Goal: Navigation & Orientation: Understand site structure

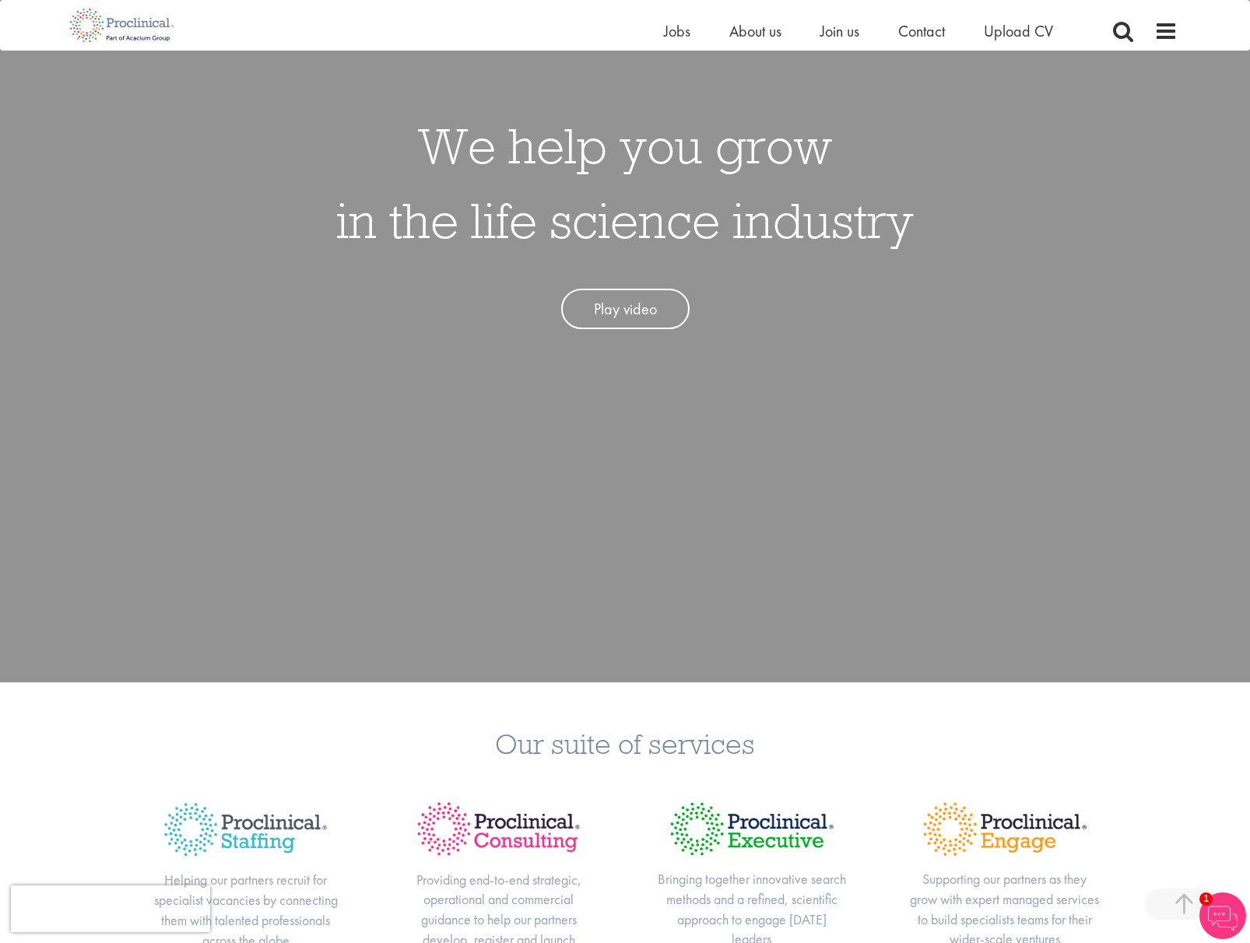
scroll to position [389, 0]
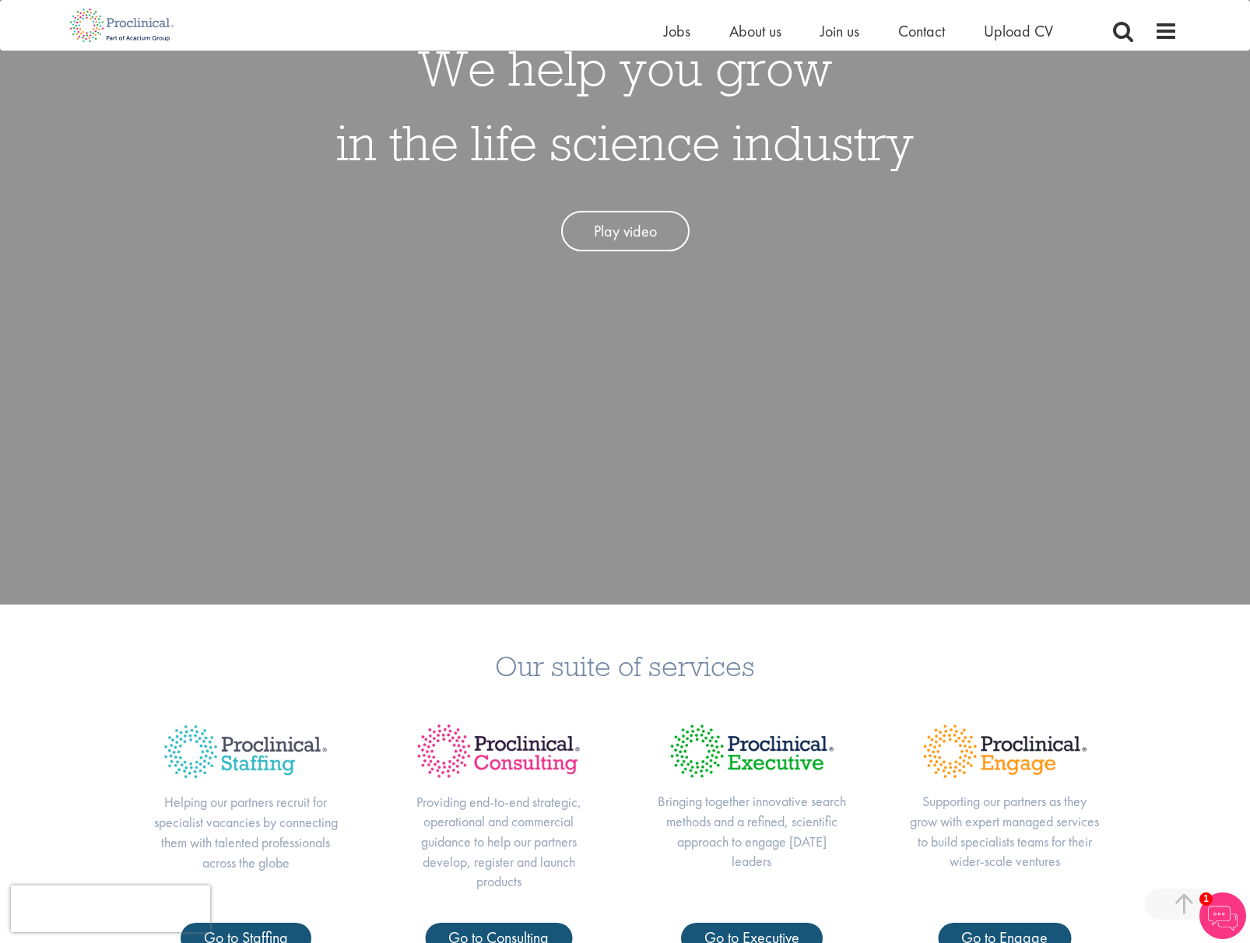
click at [1207, 680] on h3 "Our suite of services" at bounding box center [625, 665] width 1226 height 29
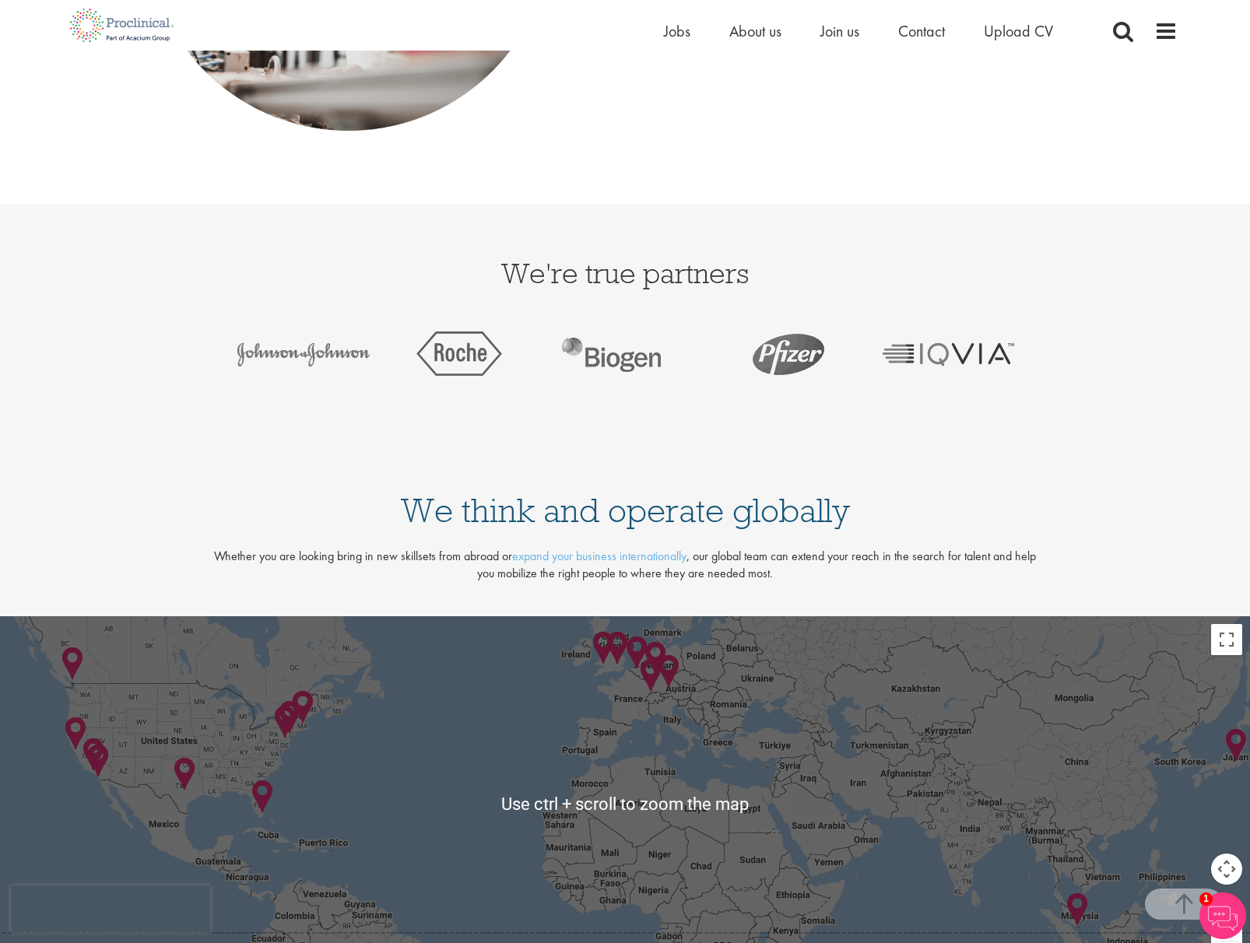
scroll to position [3269, 0]
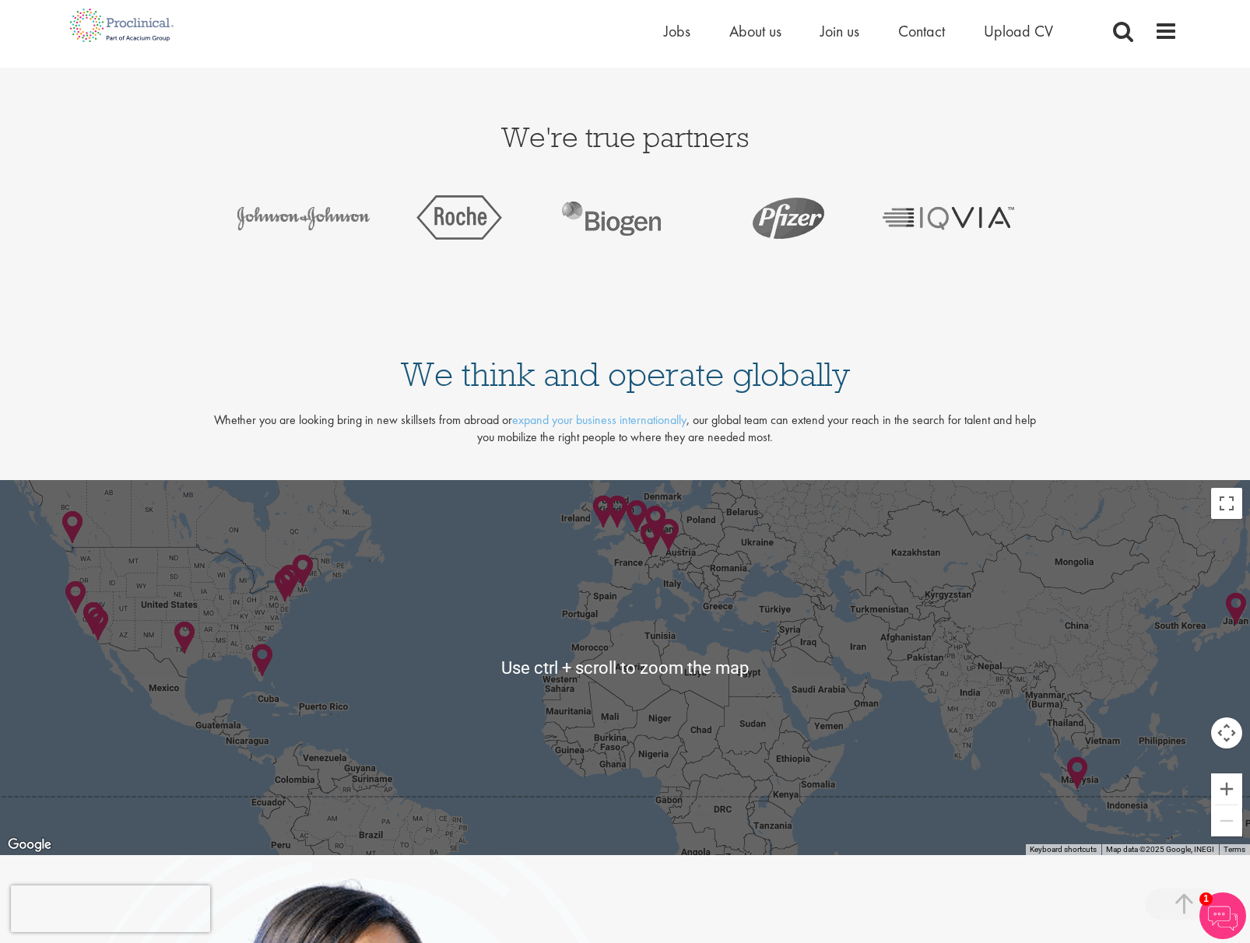
click at [639, 670] on div at bounding box center [625, 667] width 1250 height 375
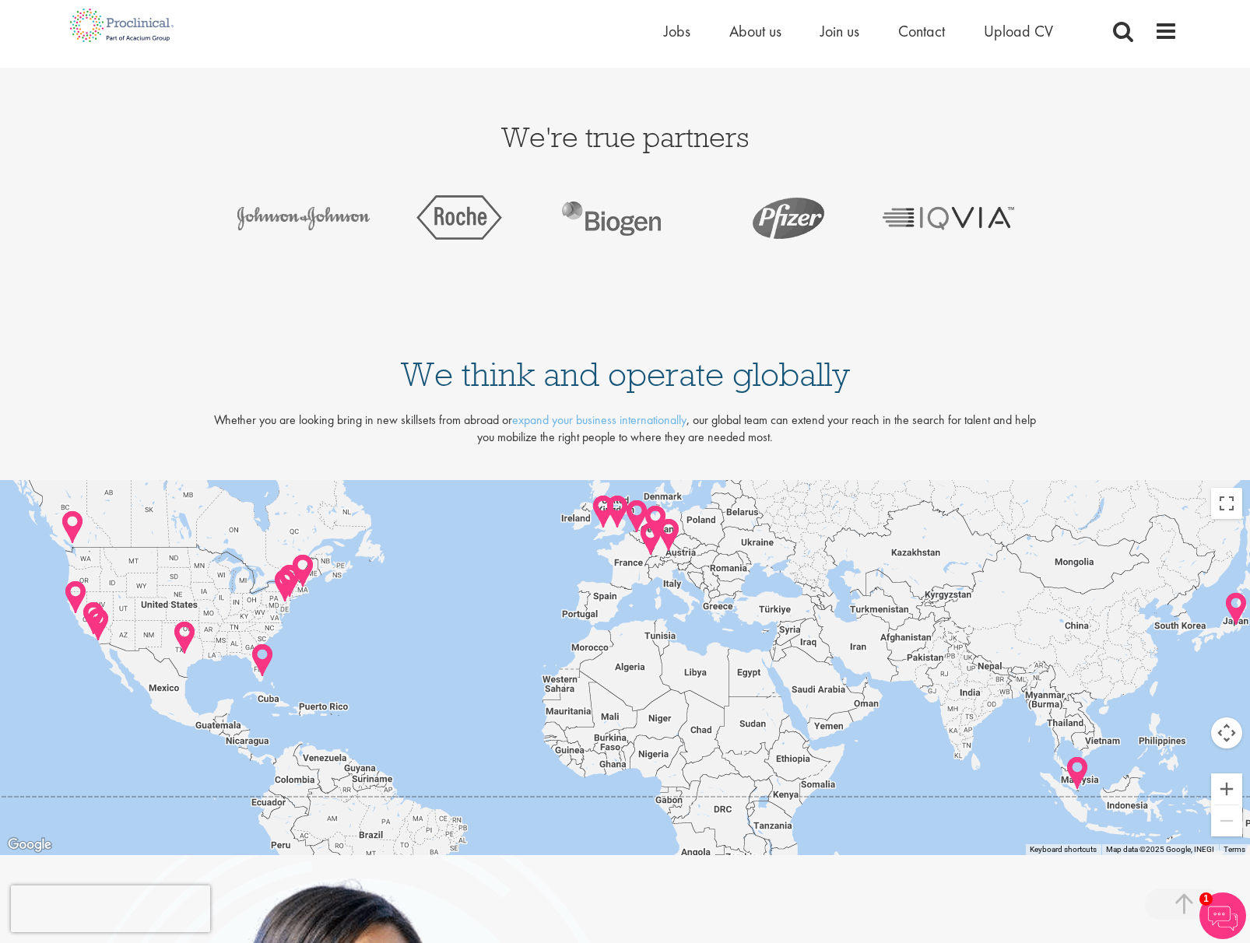
click at [675, 727] on div at bounding box center [625, 667] width 1250 height 375
click at [1232, 735] on button "Map camera controls" at bounding box center [1226, 733] width 31 height 31
click at [1240, 504] on div "Use ctrl + scroll to zoom the map Keyboard shortcuts Map Data Map data ©2025 Go…" at bounding box center [625, 667] width 1250 height 375
click at [1233, 505] on button "Toggle fullscreen view" at bounding box center [1226, 503] width 31 height 31
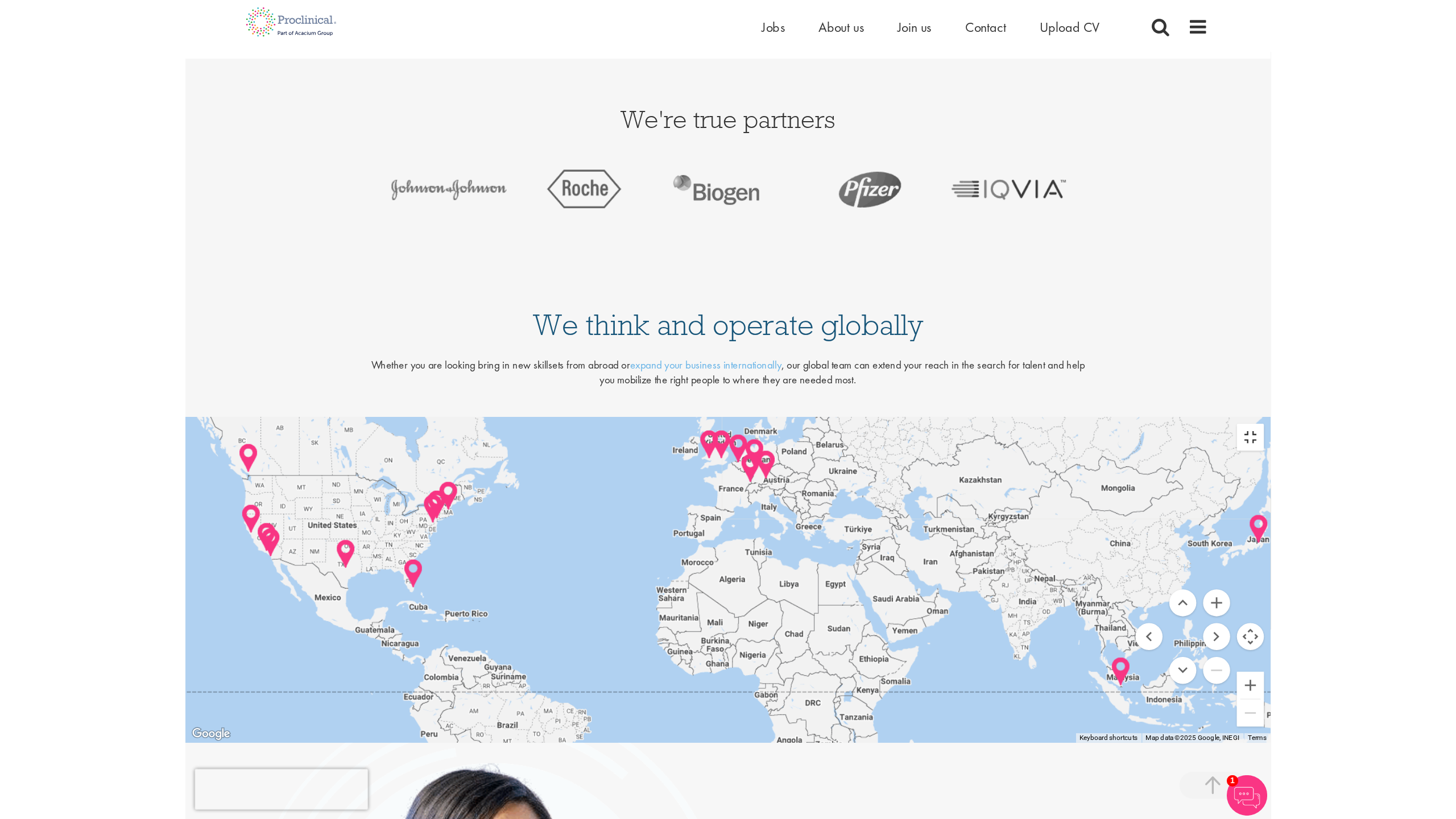
scroll to position [2502, 0]
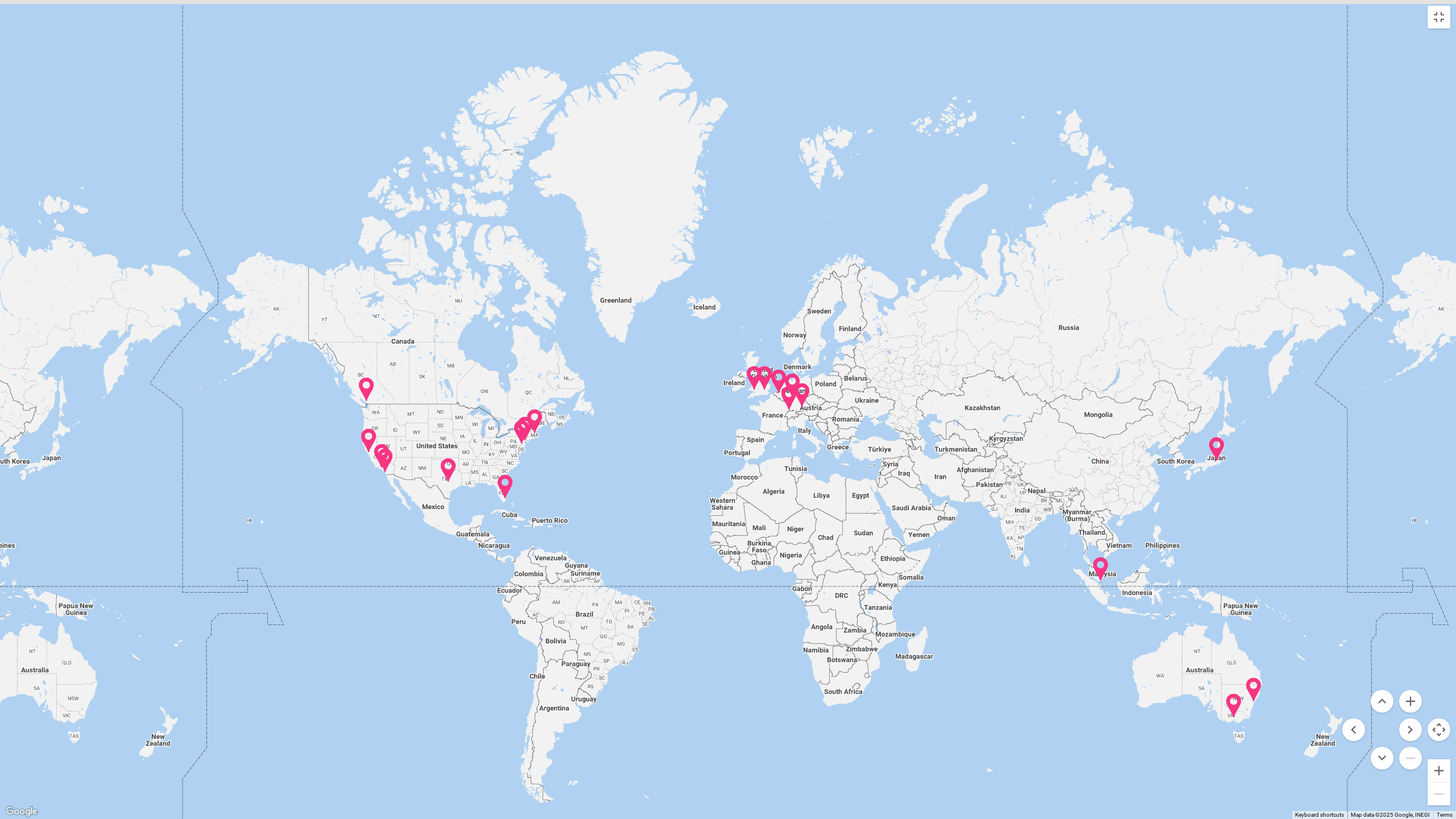
drag, startPoint x: 347, startPoint y: 507, endPoint x: 441, endPoint y: 486, distance: 96.3
click at [441, 486] on div at bounding box center [728, 409] width 1456 height 819
click at [913, 23] on button "Toggle fullscreen view" at bounding box center [1438, 17] width 23 height 23
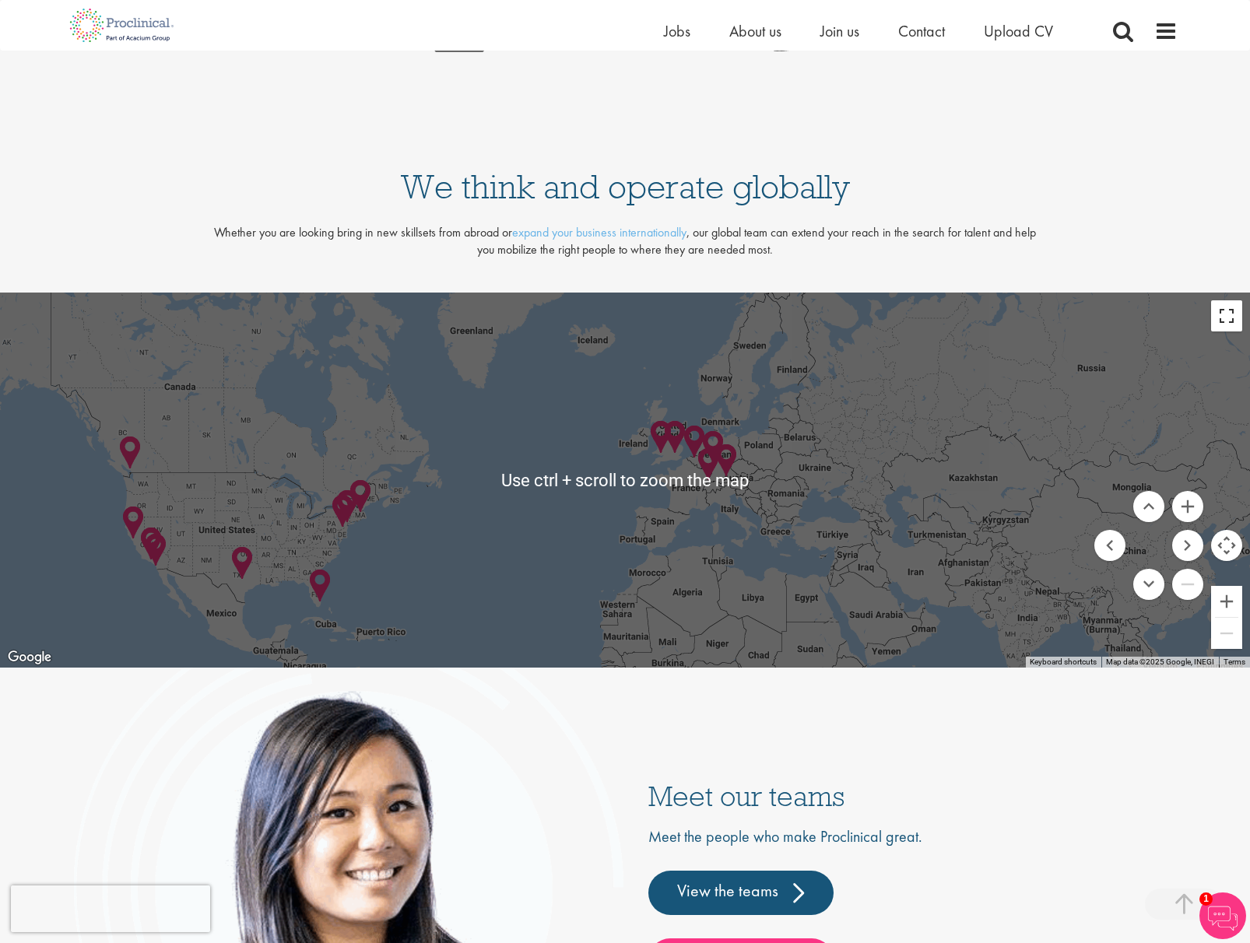
scroll to position [3269, 0]
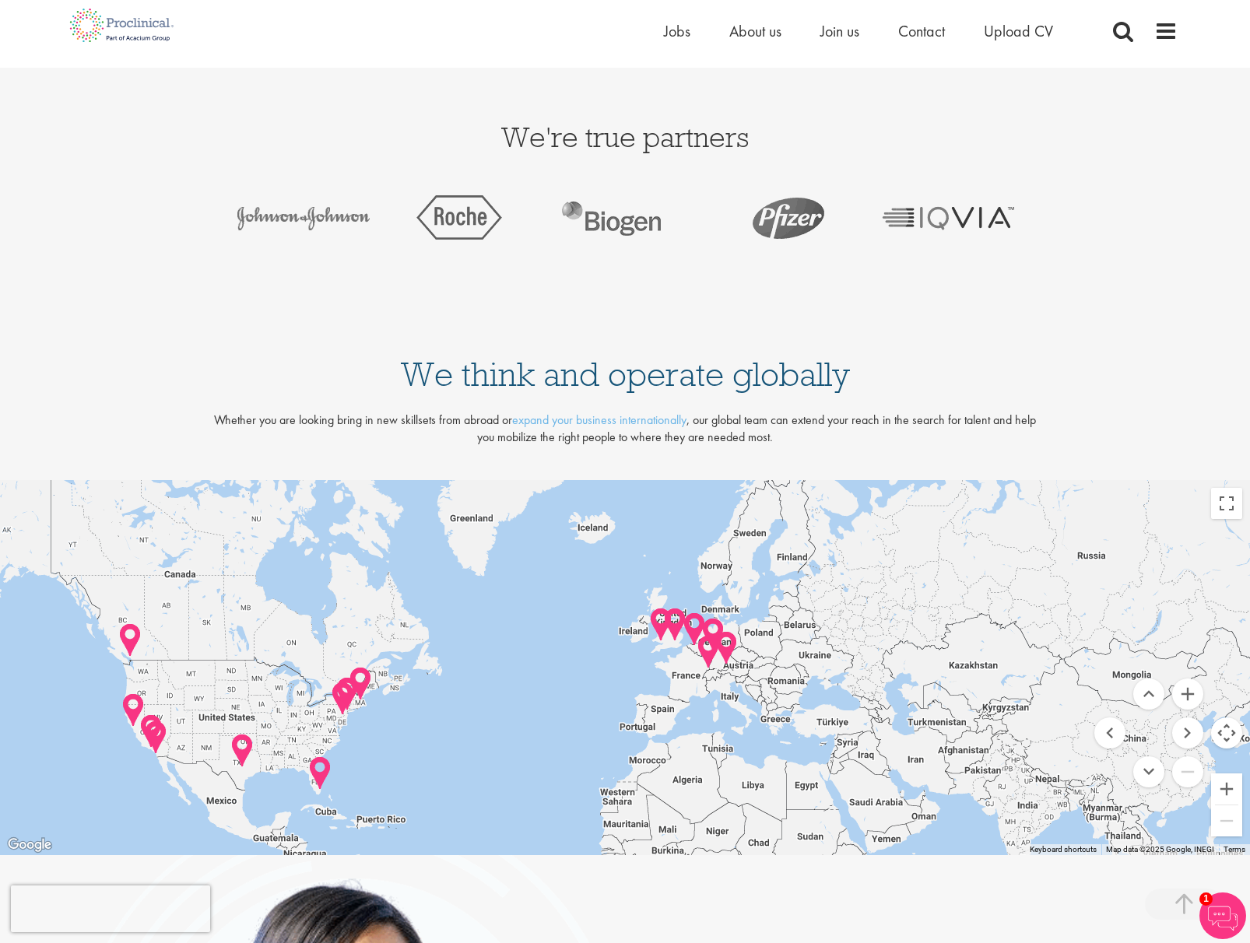
click at [953, 342] on h3 "We think and operate globally" at bounding box center [625, 371] width 1250 height 58
